Goal: Transaction & Acquisition: Download file/media

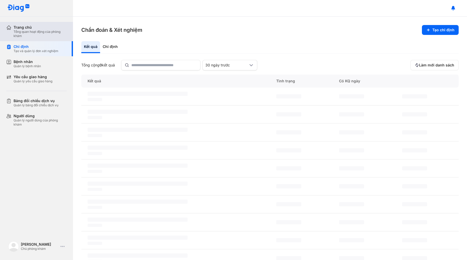
click at [46, 28] on div "Trang chủ" at bounding box center [40, 27] width 53 height 5
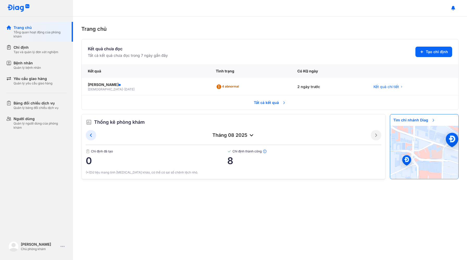
click at [268, 103] on span "Tất cả kết quả" at bounding box center [270, 102] width 39 height 11
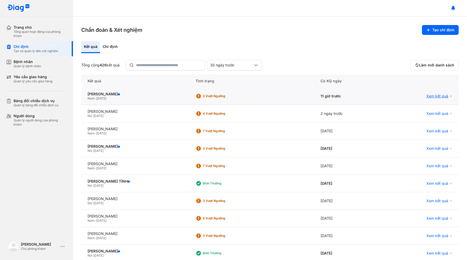
click at [444, 98] on span "Xem kết quả" at bounding box center [438, 96] width 22 height 5
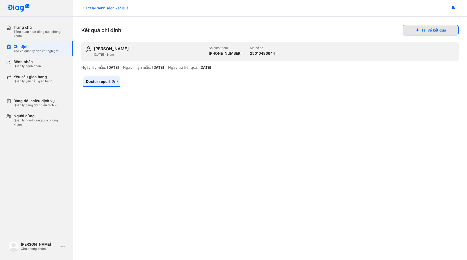
click at [422, 31] on button "Tải về kết quả" at bounding box center [431, 30] width 56 height 10
